Goal: Information Seeking & Learning: Learn about a topic

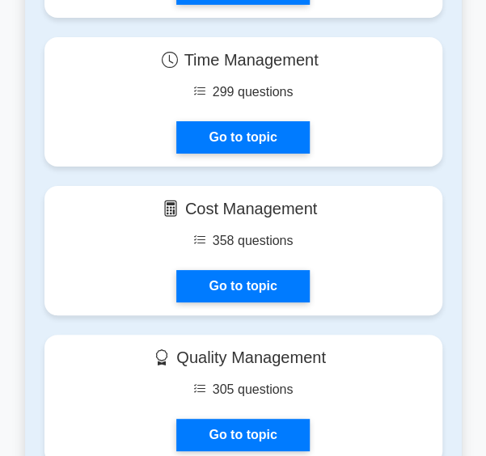
scroll to position [1329, 0]
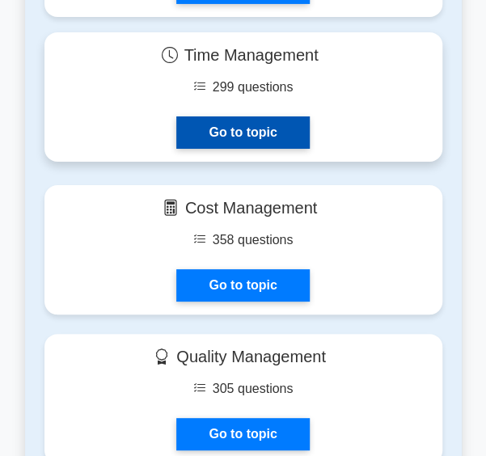
click at [266, 143] on link "Go to topic" at bounding box center [242, 132] width 133 height 32
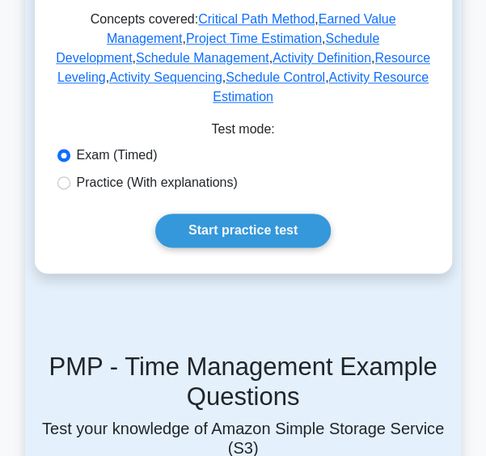
scroll to position [429, 0]
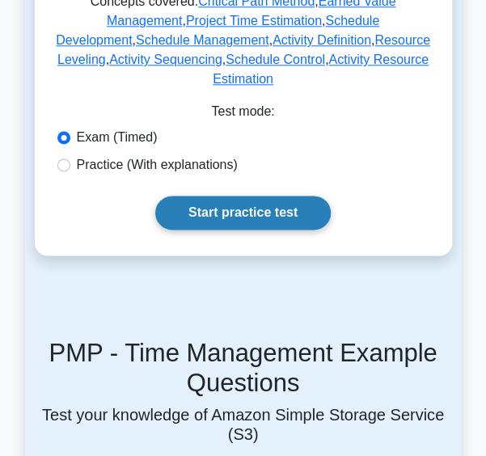
click at [266, 196] on link "Start practice test" at bounding box center [242, 213] width 175 height 34
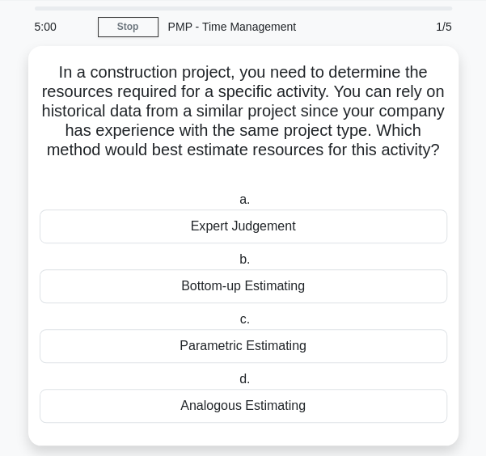
scroll to position [61, 0]
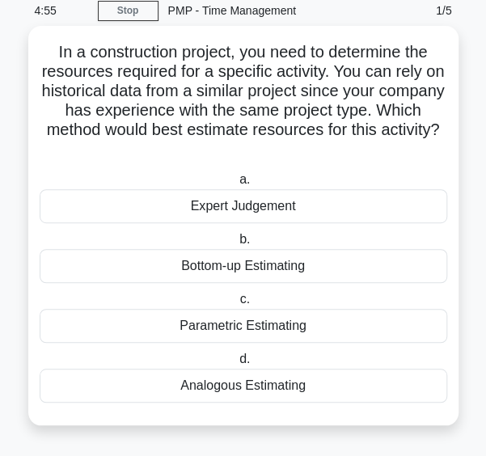
click at [262, 221] on div "Expert Judgement" at bounding box center [244, 206] width 408 height 34
click at [236, 185] on input "a. Expert Judgement" at bounding box center [236, 180] width 0 height 11
